Goal: Information Seeking & Learning: Learn about a topic

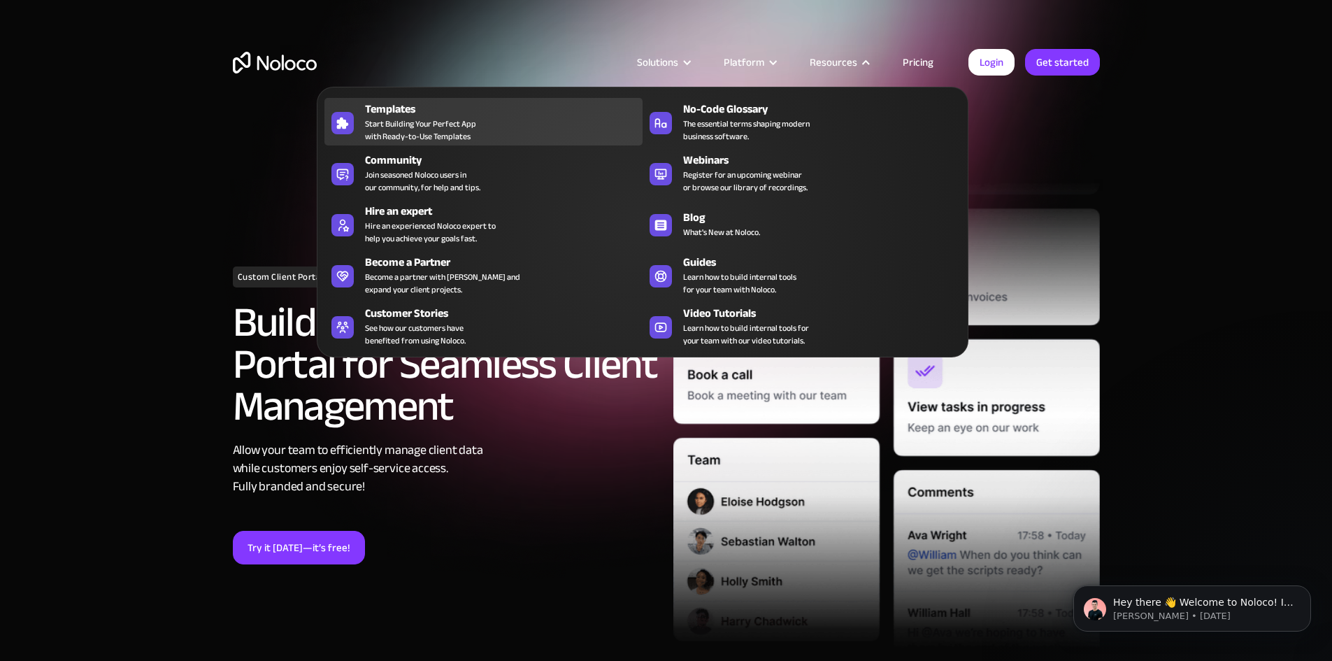
click at [419, 140] on span "Start Building Your Perfect App with Ready-to-Use Templates" at bounding box center [420, 129] width 111 height 25
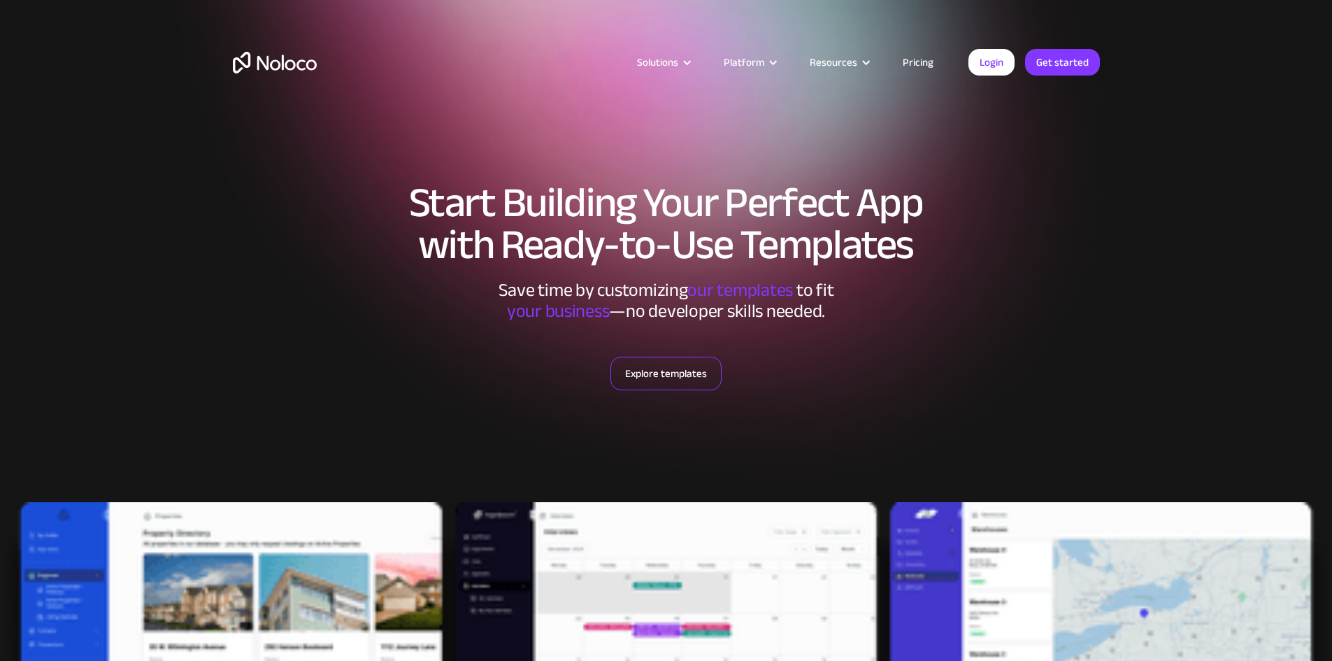
click at [688, 380] on link "Explore templates" at bounding box center [665, 374] width 111 height 34
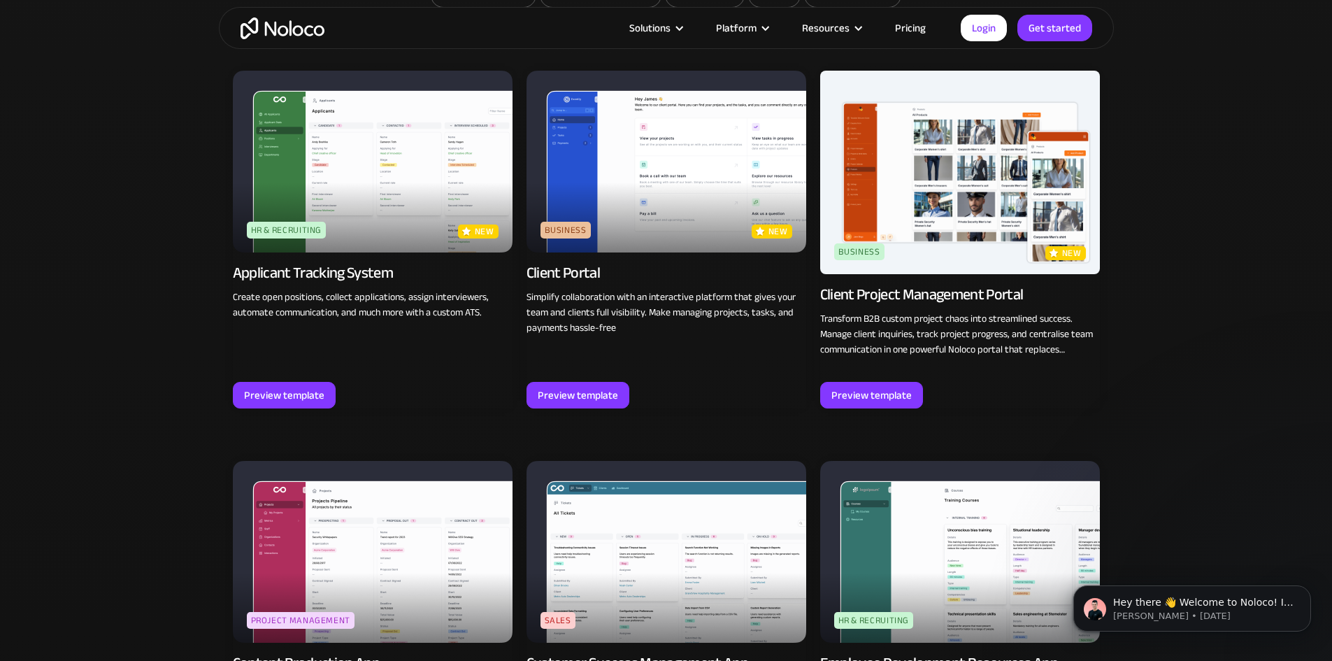
scroll to position [1277, 0]
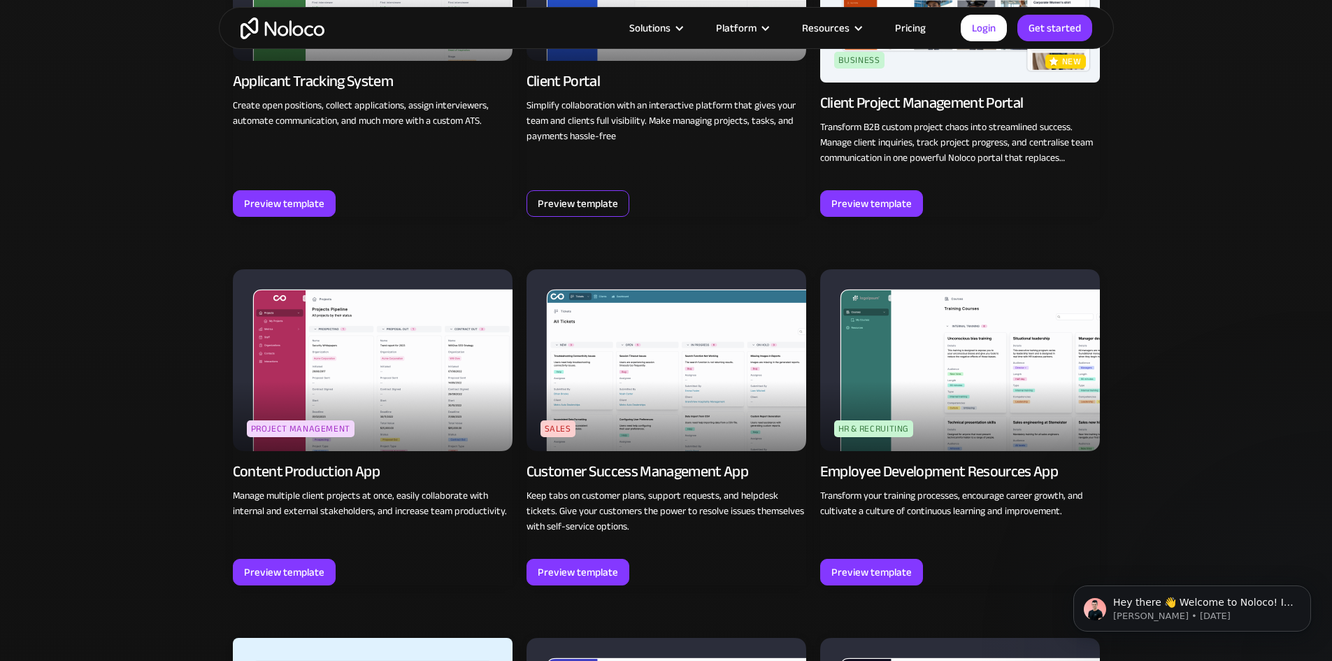
drag, startPoint x: 550, startPoint y: 194, endPoint x: 558, endPoint y: 199, distance: 9.4
click at [550, 195] on div "Preview template" at bounding box center [578, 203] width 80 height 18
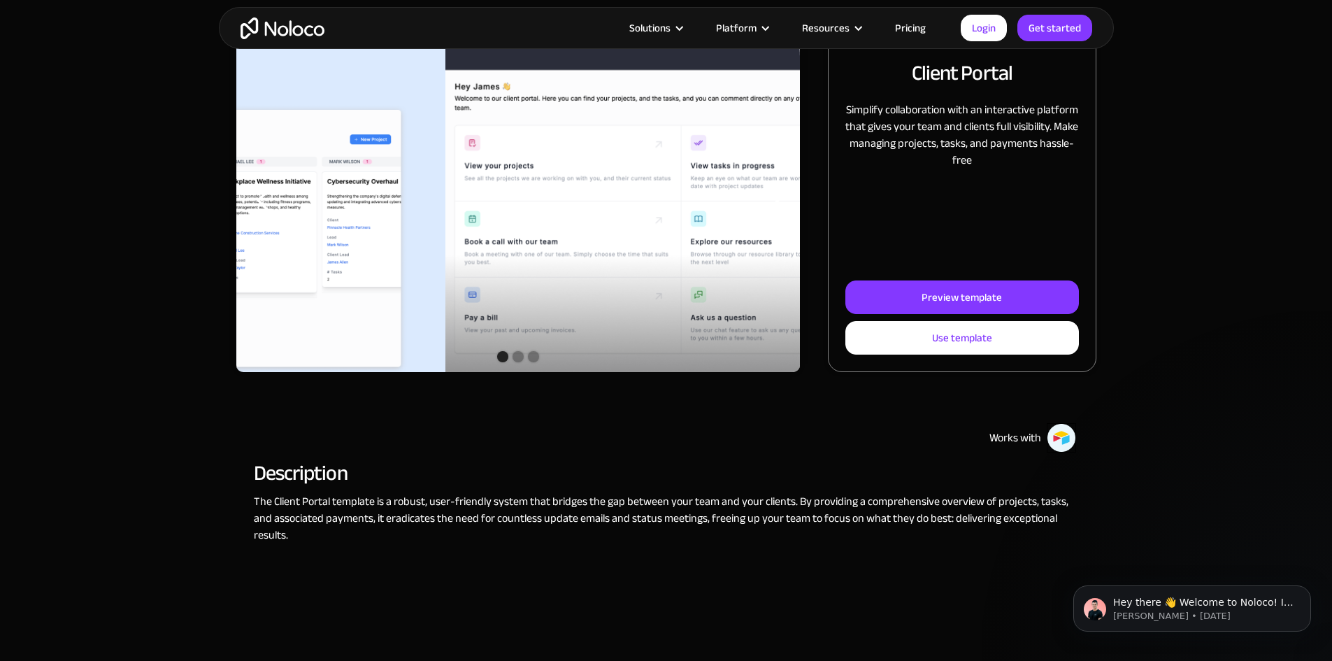
scroll to position [210, 0]
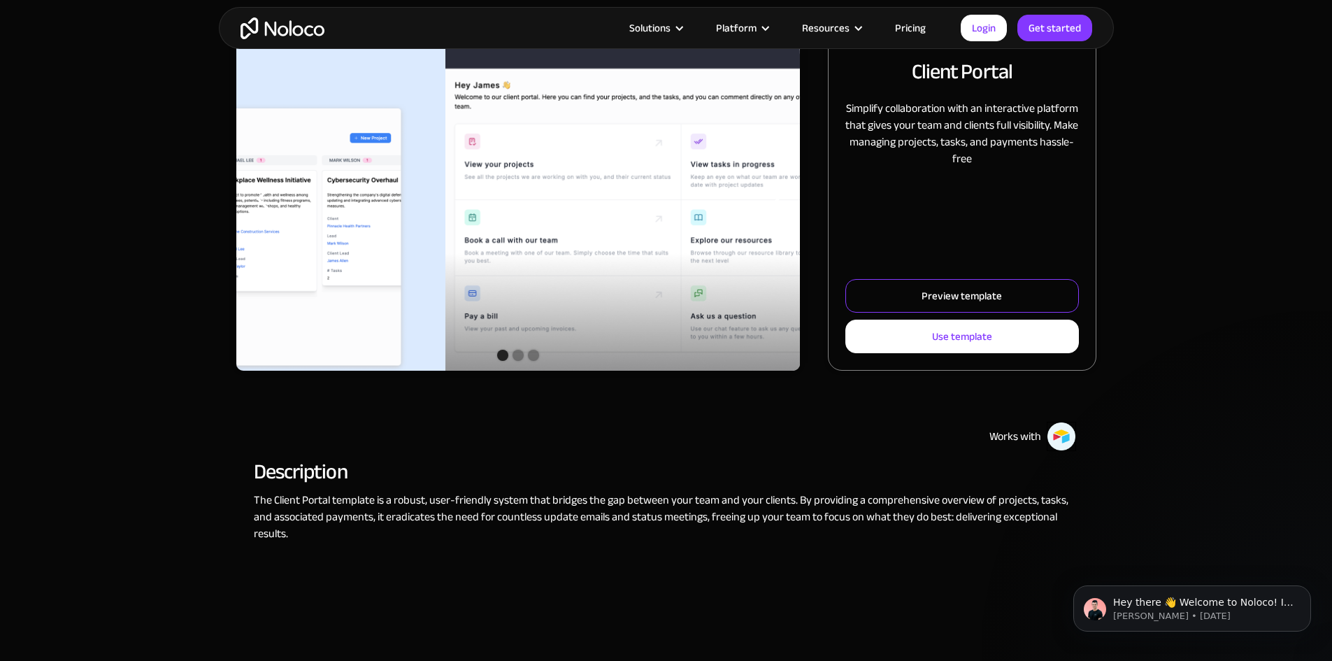
click at [921, 305] on div "Preview template" at bounding box center [961, 296] width 80 height 18
